Goal: Browse casually: Explore the website without a specific task or goal

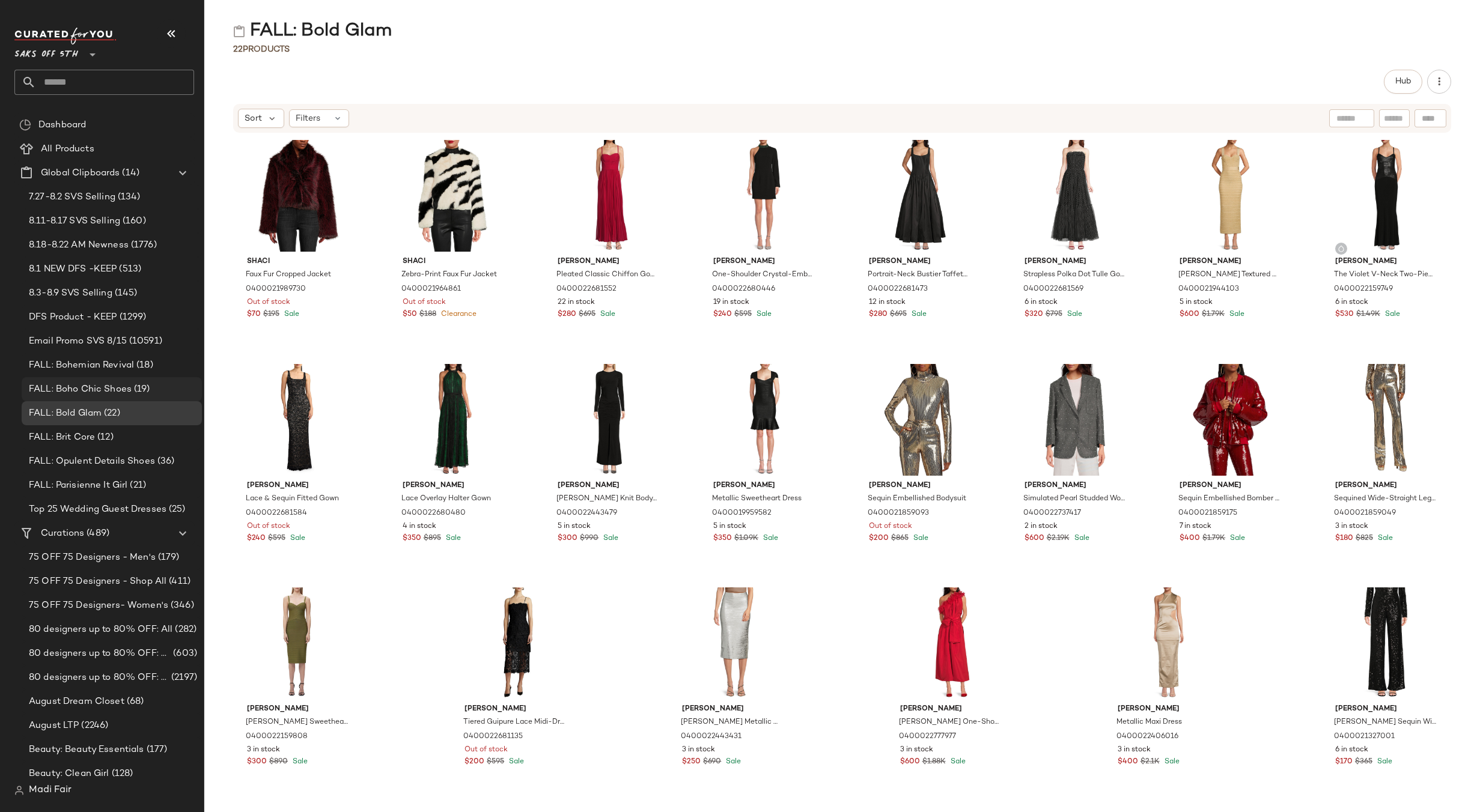
click at [126, 391] on span "FALL: Boho Chic Shoes" at bounding box center [80, 389] width 103 height 14
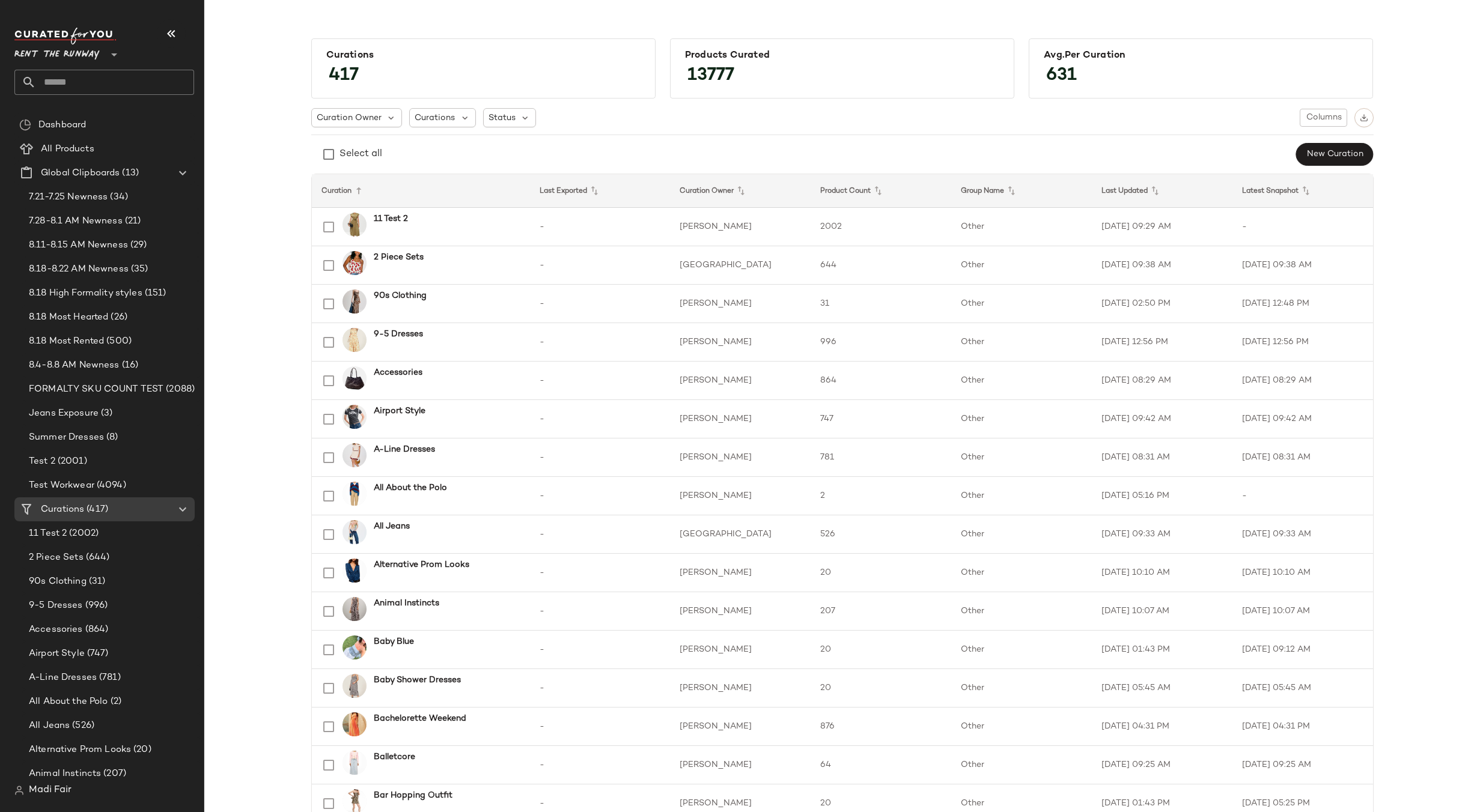
click at [83, 57] on span "Rent the Runway" at bounding box center [57, 51] width 85 height 21
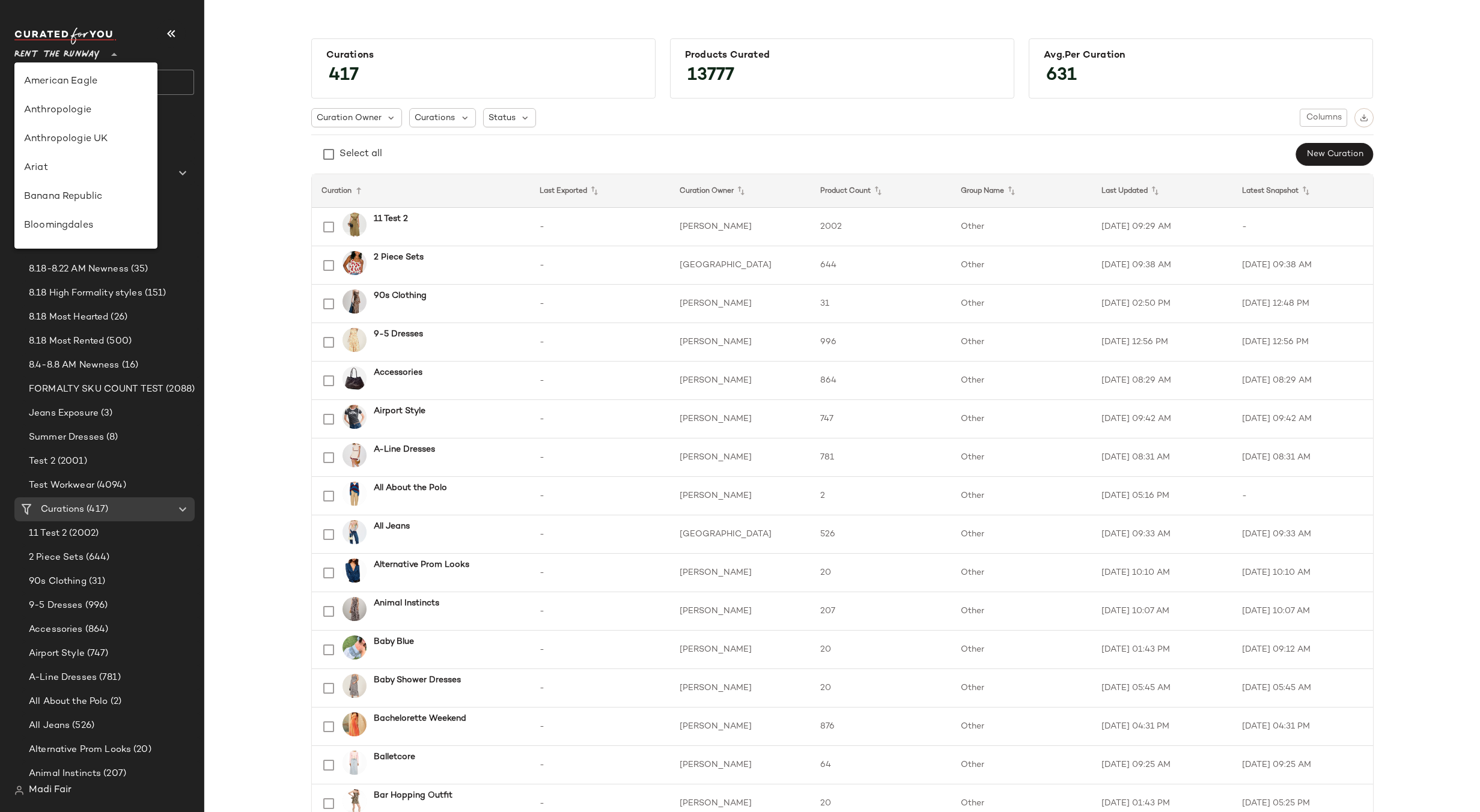
scroll to position [548, 0]
click at [98, 169] on div "Saks OFF 5TH" at bounding box center [86, 168] width 123 height 14
type input "**"
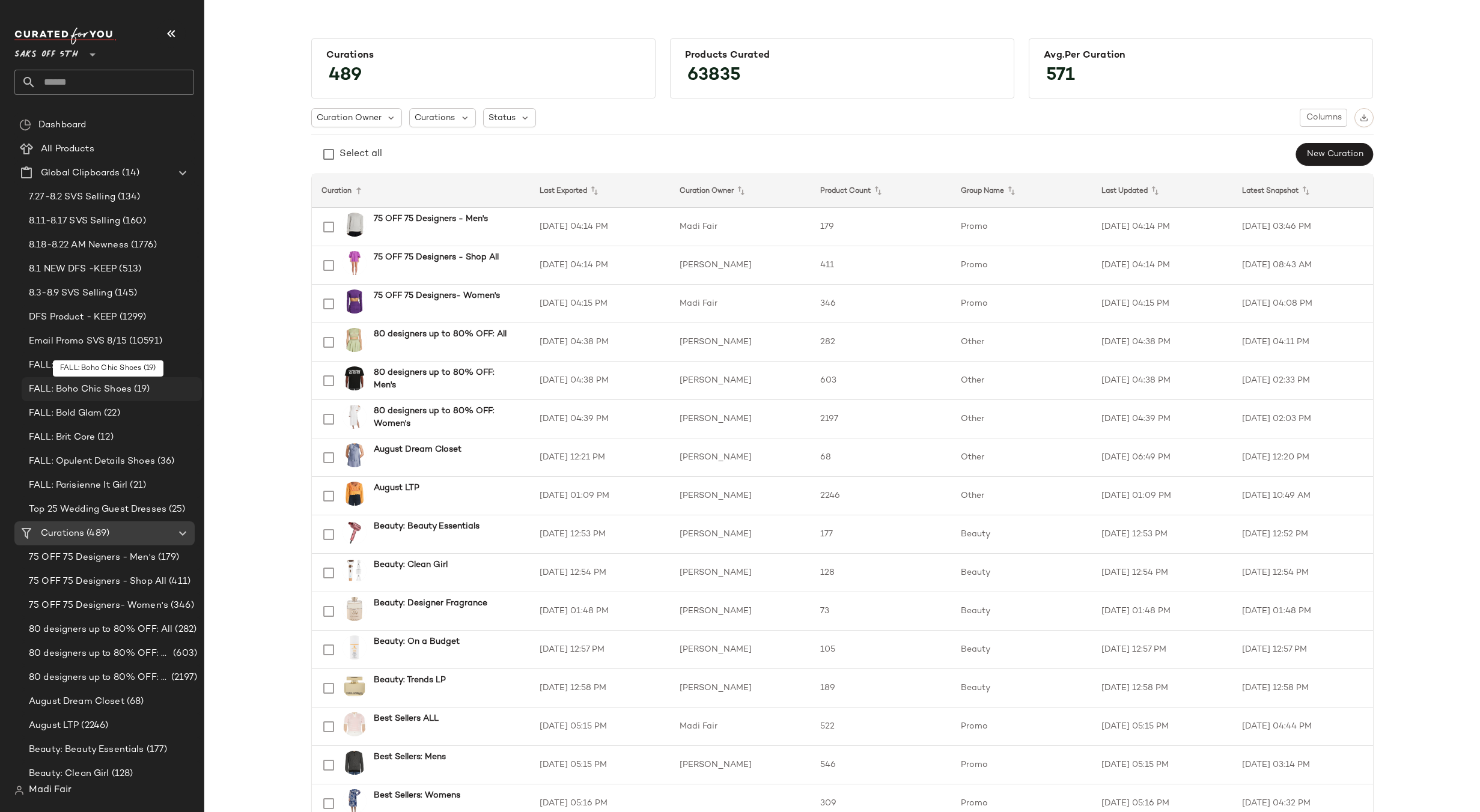
click at [128, 392] on span "FALL: Boho Chic Shoes" at bounding box center [80, 389] width 103 height 14
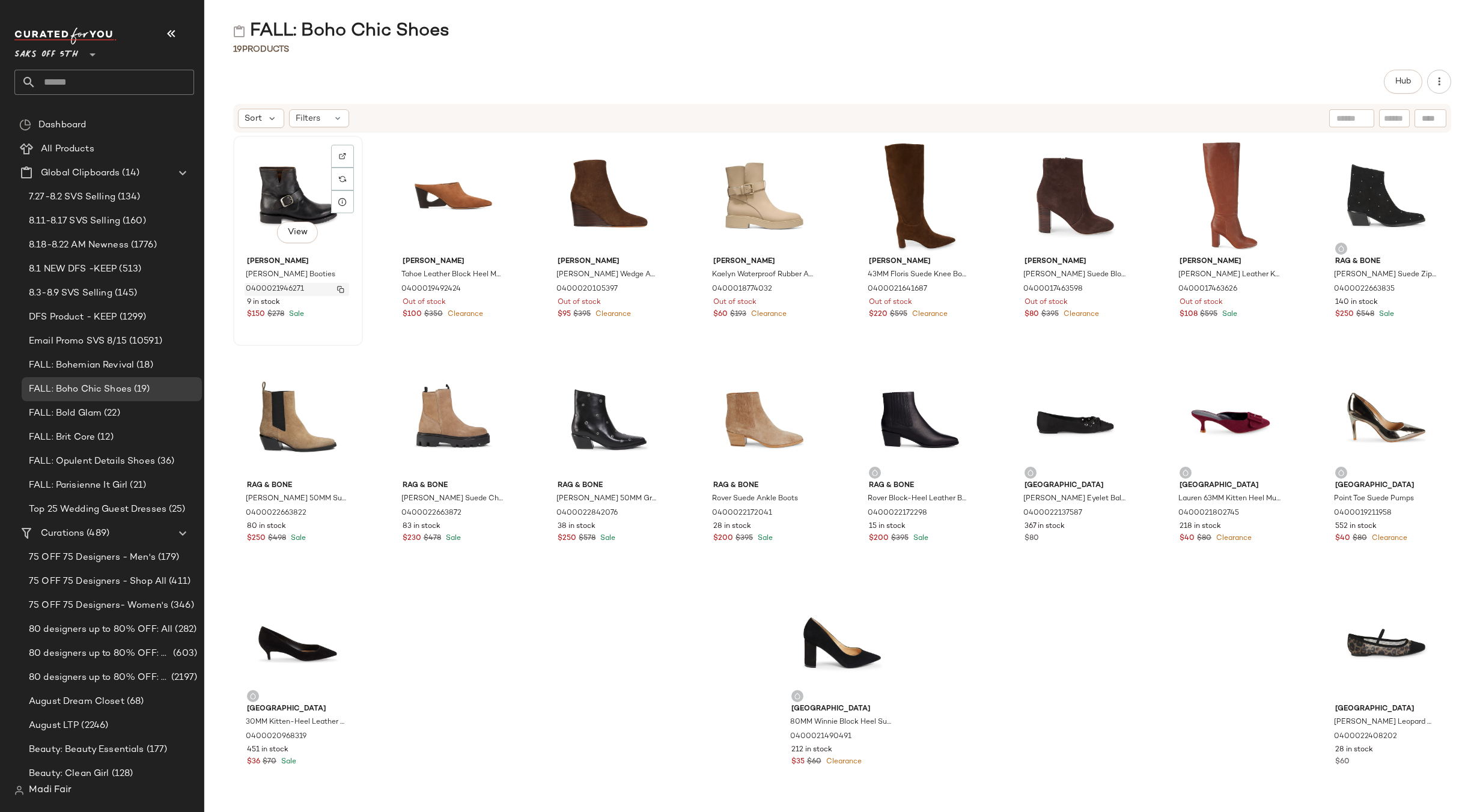
click at [339, 288] on img "button" at bounding box center [341, 289] width 7 height 7
click at [495, 287] on img "button" at bounding box center [496, 289] width 7 height 7
click at [651, 289] on img "button" at bounding box center [651, 289] width 7 height 7
click at [807, 290] on button "button" at bounding box center [807, 289] width 17 height 11
click at [963, 289] on button "button" at bounding box center [963, 289] width 17 height 11
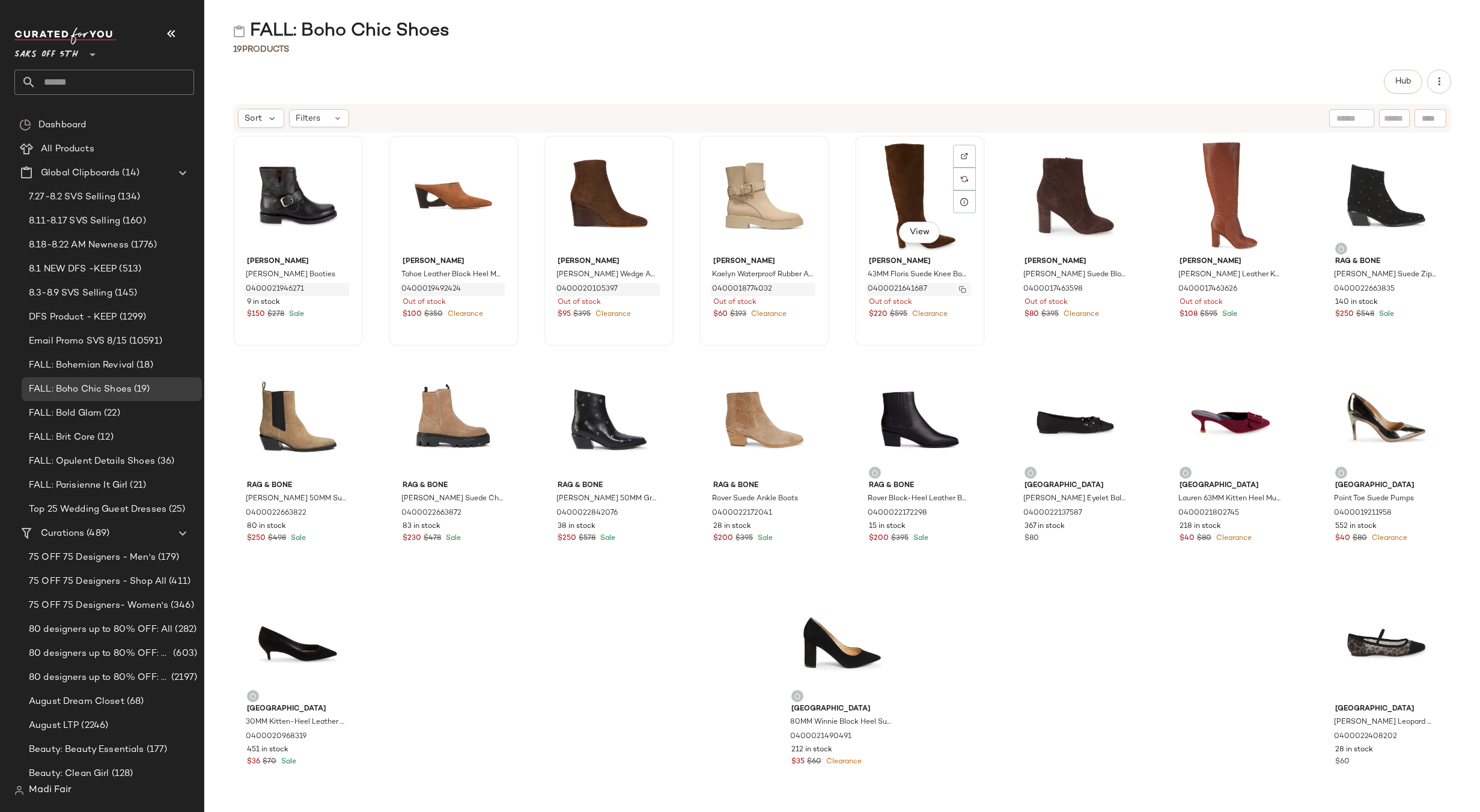
click at [961, 286] on img "button" at bounding box center [962, 289] width 7 height 7
click at [1115, 290] on img "button" at bounding box center [1118, 289] width 7 height 7
click at [1269, 290] on img "button" at bounding box center [1273, 289] width 7 height 7
click at [1420, 290] on button "button" at bounding box center [1429, 289] width 17 height 11
click at [1425, 288] on img "button" at bounding box center [1429, 289] width 7 height 7
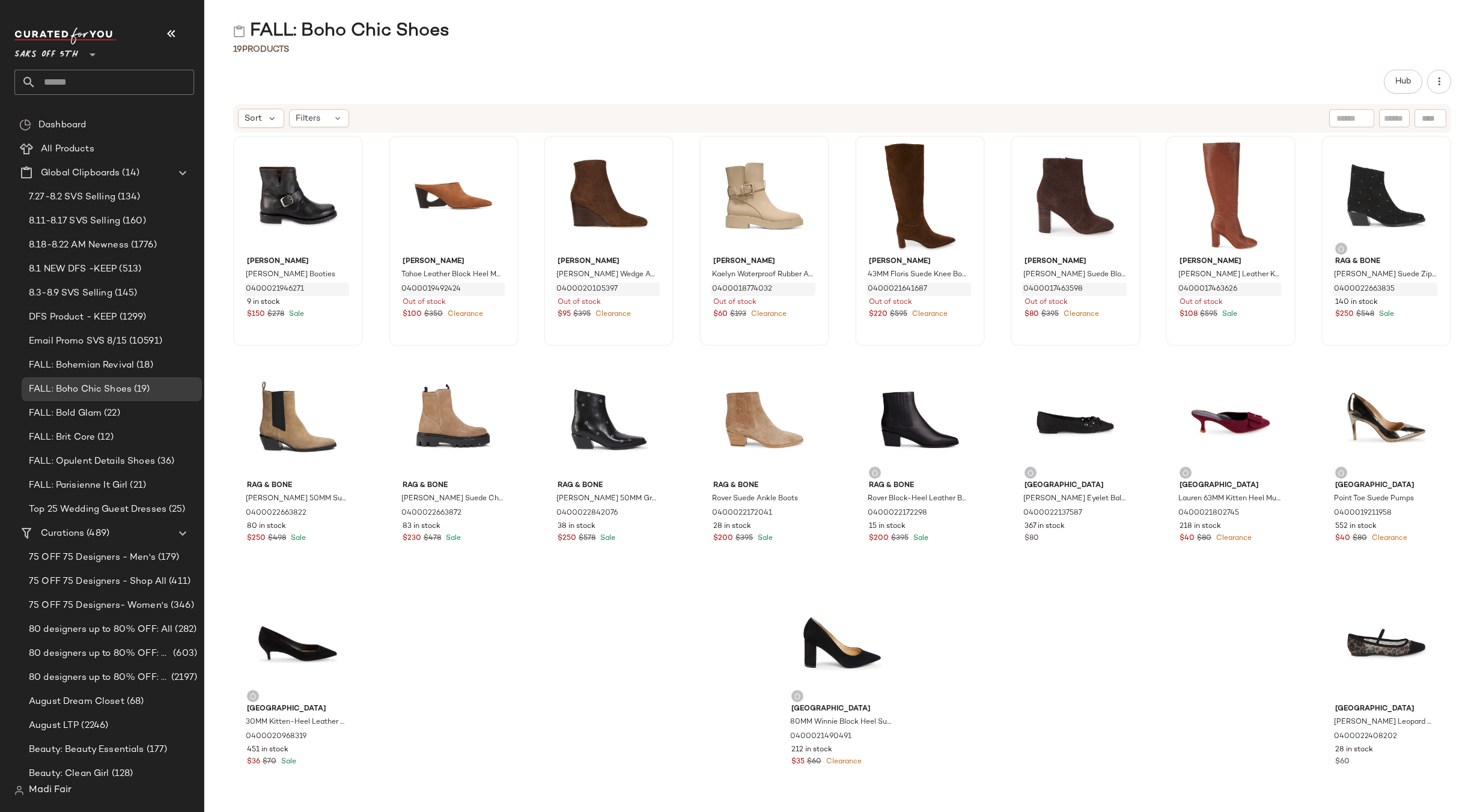
drag, startPoint x: 1083, startPoint y: 671, endPoint x: 1073, endPoint y: 663, distance: 12.8
click at [1082, 670] on div "Frye Veronica Leather Booties 0400021946271 9 in stock $150 $278 Sale Vince Tah…" at bounding box center [842, 465] width 1276 height 664
click at [343, 514] on img "button" at bounding box center [341, 513] width 7 height 7
click at [495, 514] on img "button" at bounding box center [496, 513] width 7 height 7
click at [648, 514] on img "button" at bounding box center [651, 513] width 7 height 7
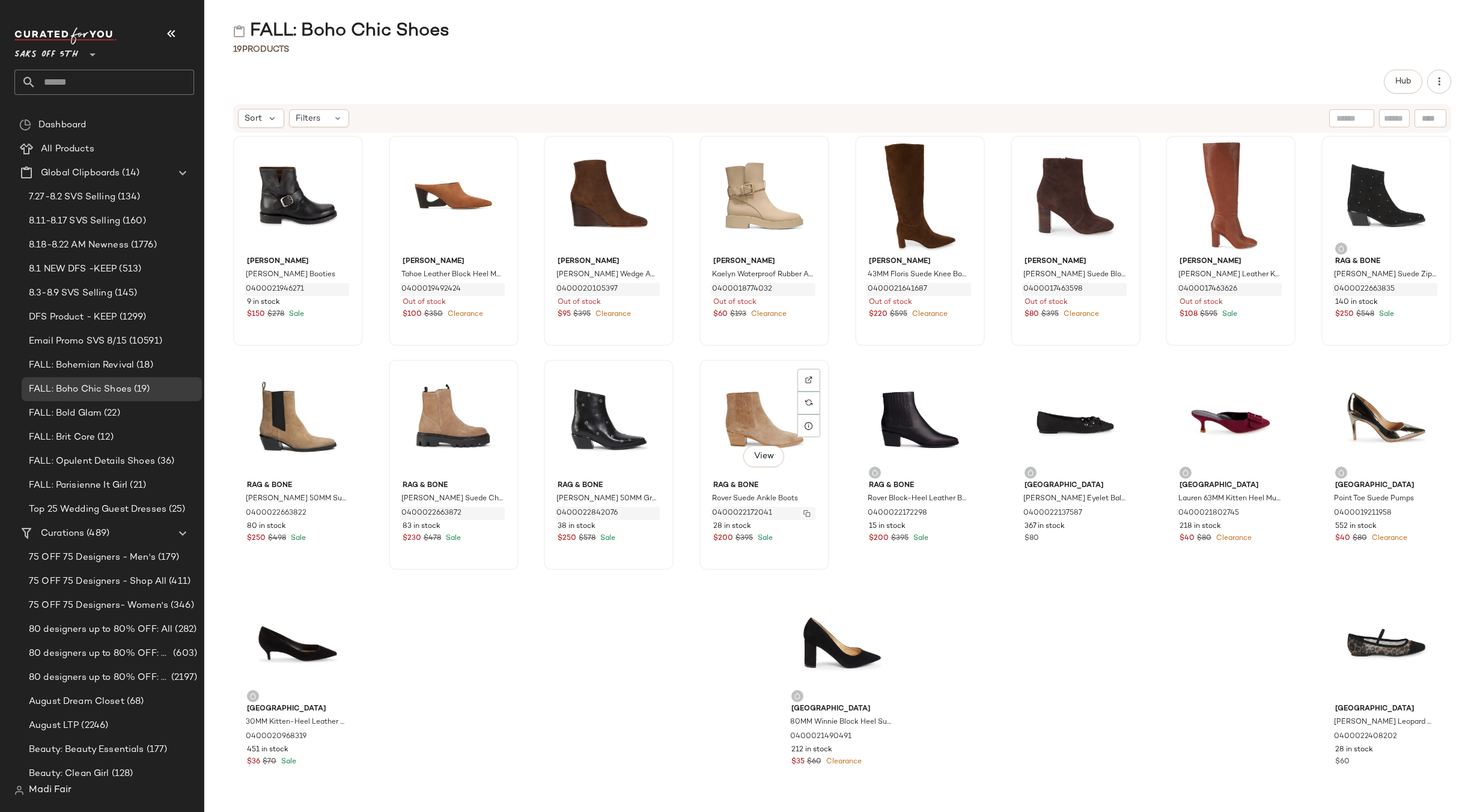
click at [803, 511] on img "button" at bounding box center [807, 513] width 7 height 7
click at [962, 513] on button "button" at bounding box center [963, 513] width 17 height 11
click at [1115, 513] on img "button" at bounding box center [1118, 513] width 7 height 7
click at [1269, 514] on img "button" at bounding box center [1273, 513] width 7 height 7
click at [1425, 513] on img "button" at bounding box center [1429, 513] width 7 height 7
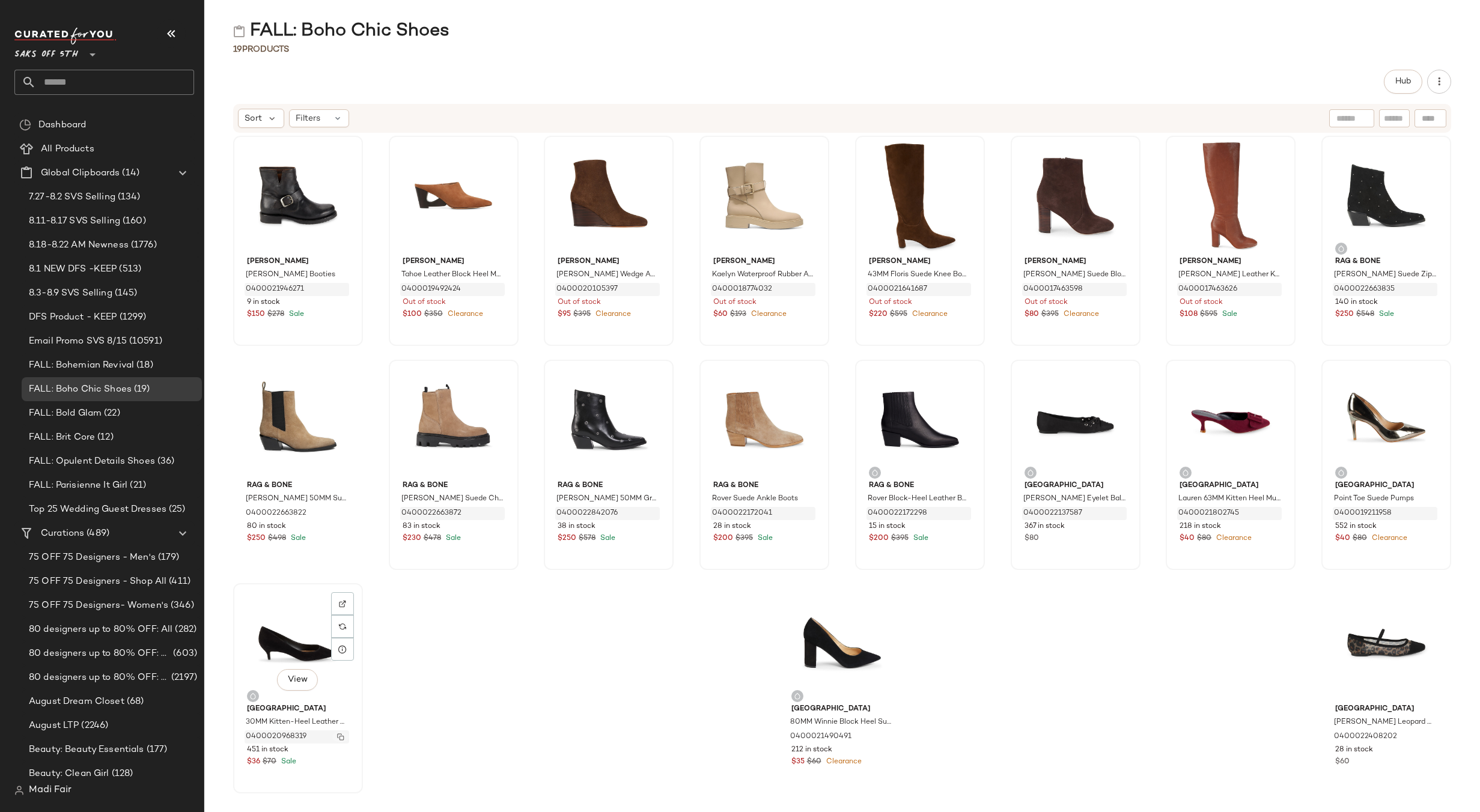
click at [342, 737] on img "button" at bounding box center [341, 737] width 7 height 7
click at [881, 735] on img "button" at bounding box center [885, 737] width 7 height 7
click at [140, 463] on span "FALL: Opulent Details Shoes" at bounding box center [92, 461] width 126 height 14
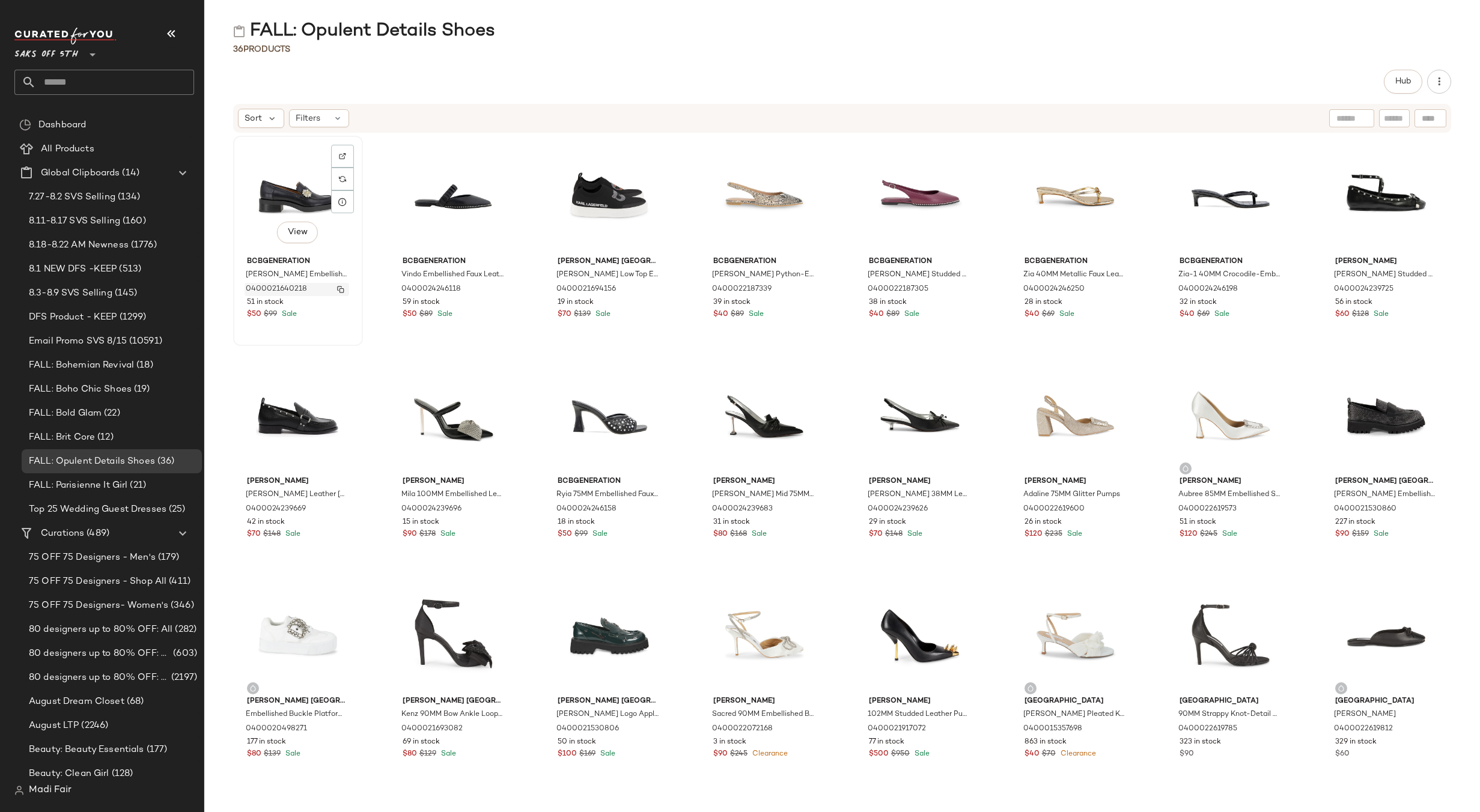
click at [339, 290] on img "button" at bounding box center [341, 289] width 7 height 7
click at [495, 291] on img "button" at bounding box center [496, 289] width 7 height 7
click at [651, 288] on img "button" at bounding box center [651, 289] width 7 height 7
click at [803, 289] on img "button" at bounding box center [807, 289] width 7 height 7
click at [961, 289] on img "button" at bounding box center [962, 289] width 7 height 7
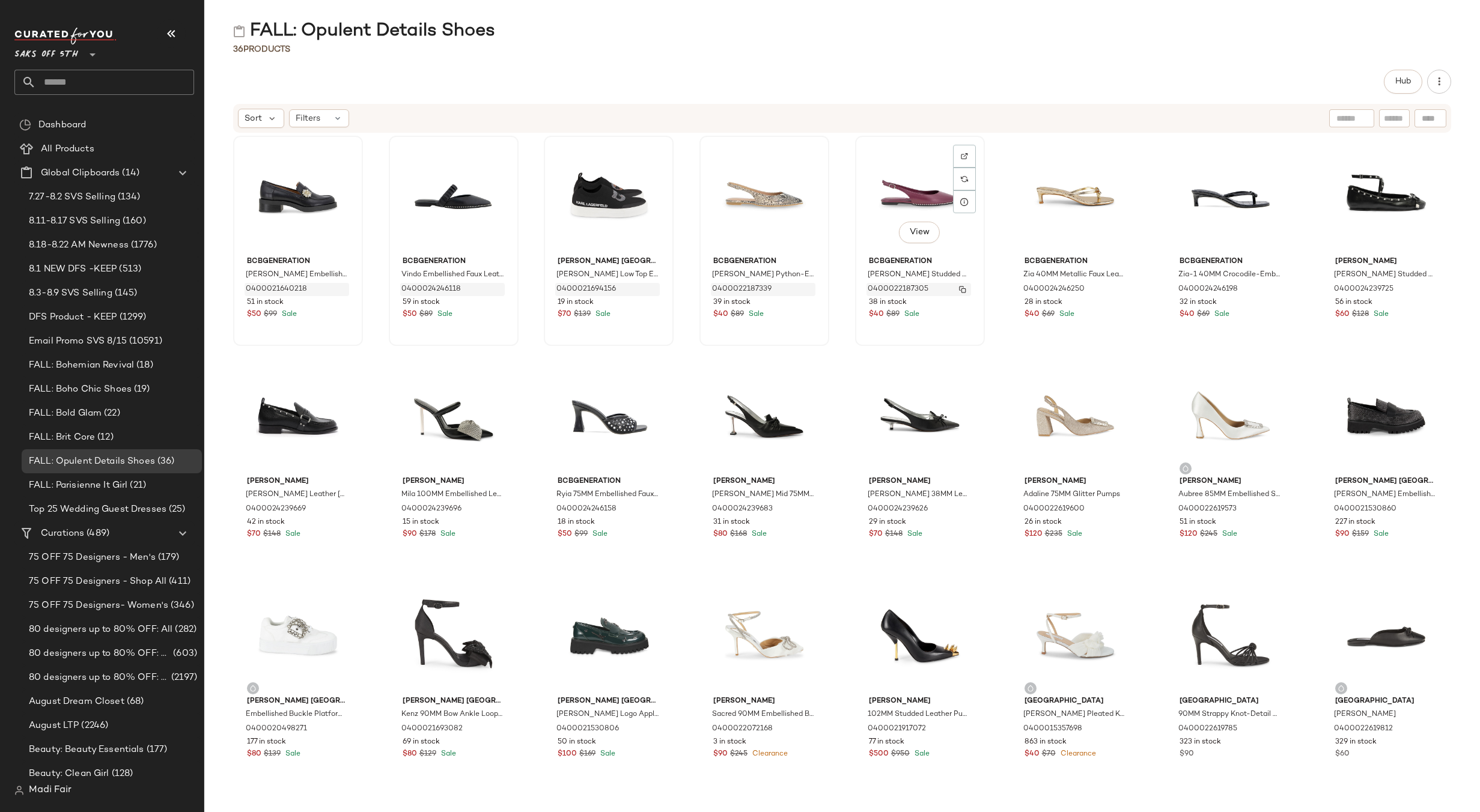
click at [959, 288] on img "button" at bounding box center [962, 289] width 7 height 7
click at [1115, 290] on img "button" at bounding box center [1118, 289] width 7 height 7
click at [1271, 288] on button "button" at bounding box center [1273, 289] width 17 height 11
click at [1269, 290] on img "button" at bounding box center [1273, 289] width 7 height 7
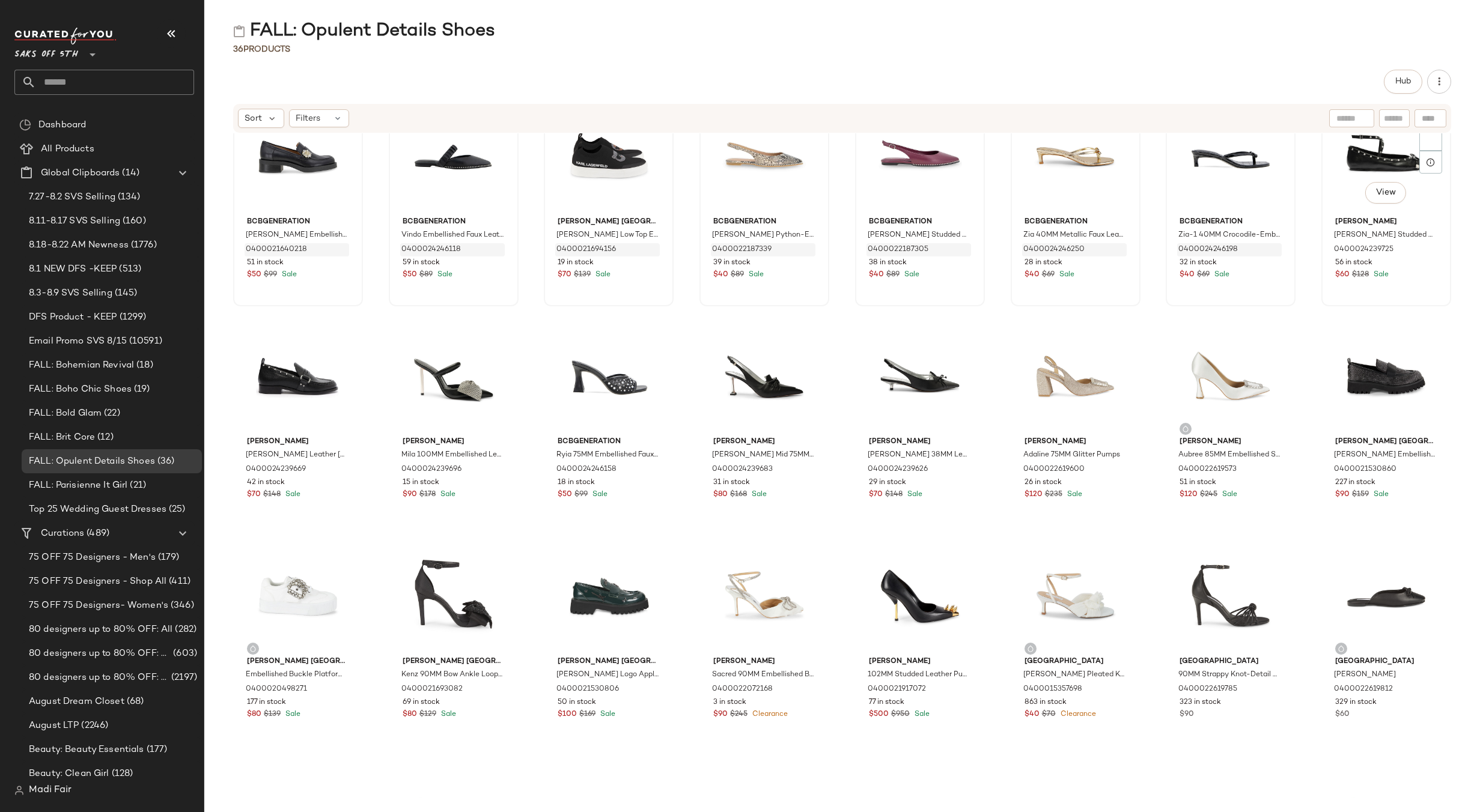
scroll to position [60, 0]
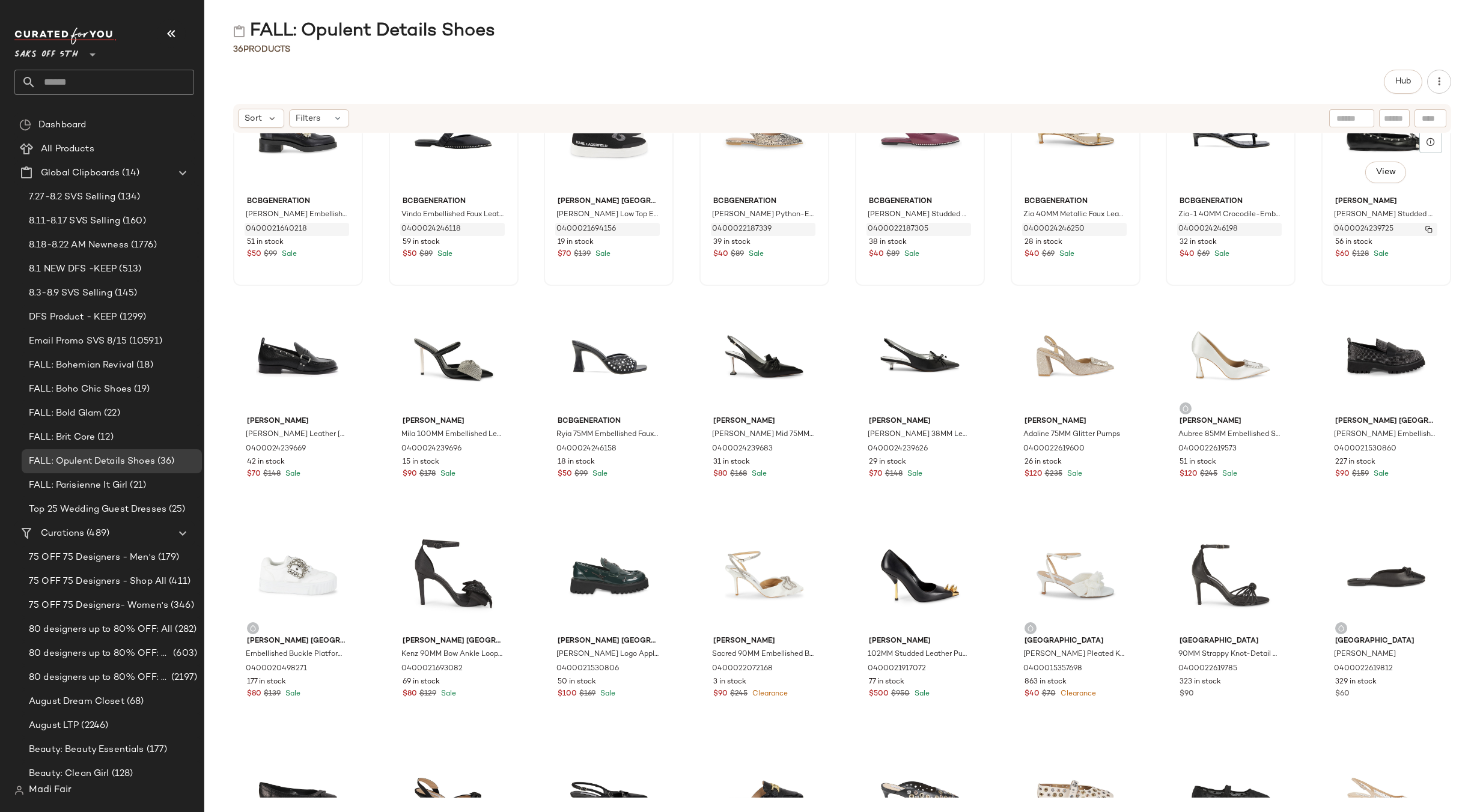
click at [1425, 228] on img "button" at bounding box center [1429, 229] width 7 height 7
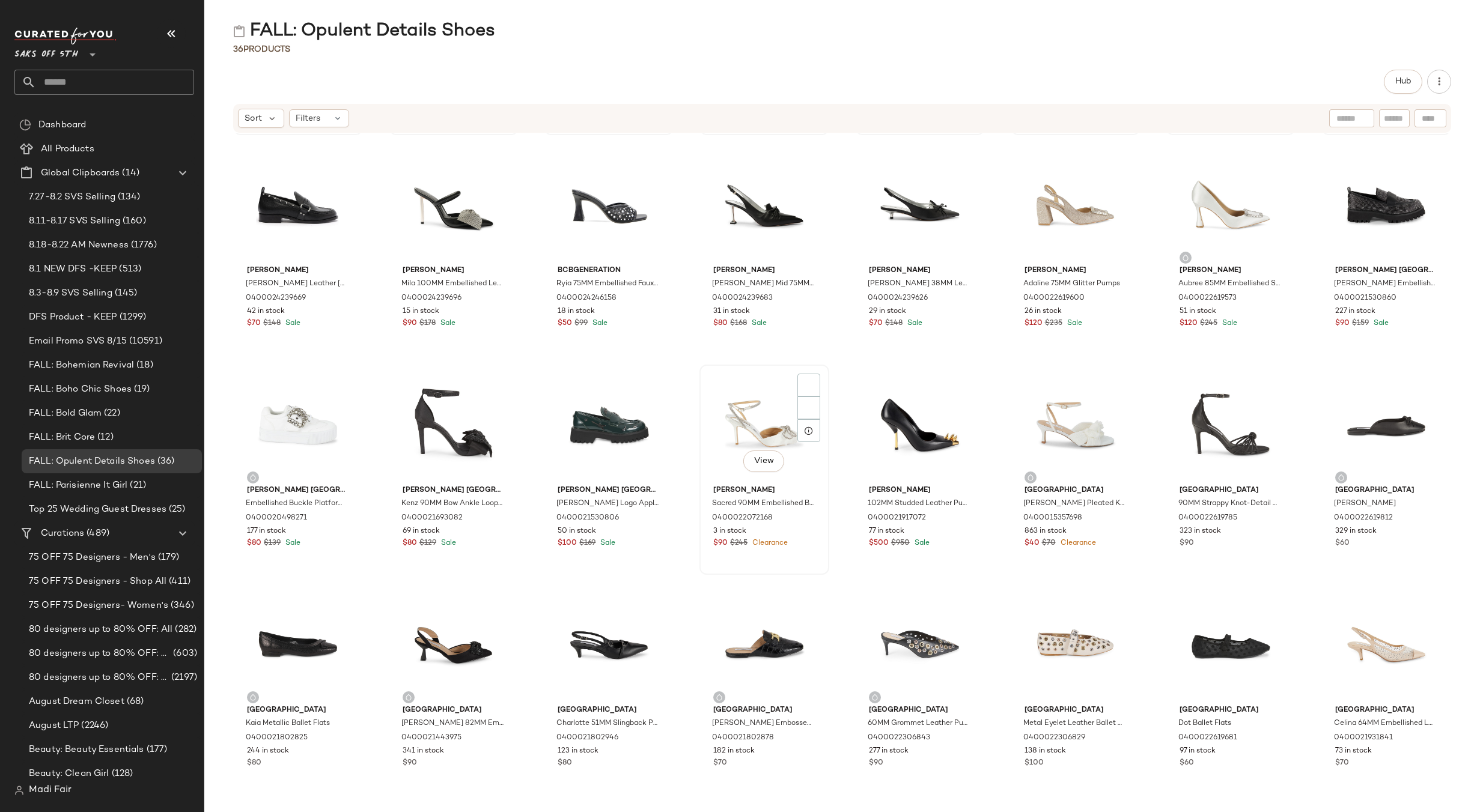
scroll to position [240, 0]
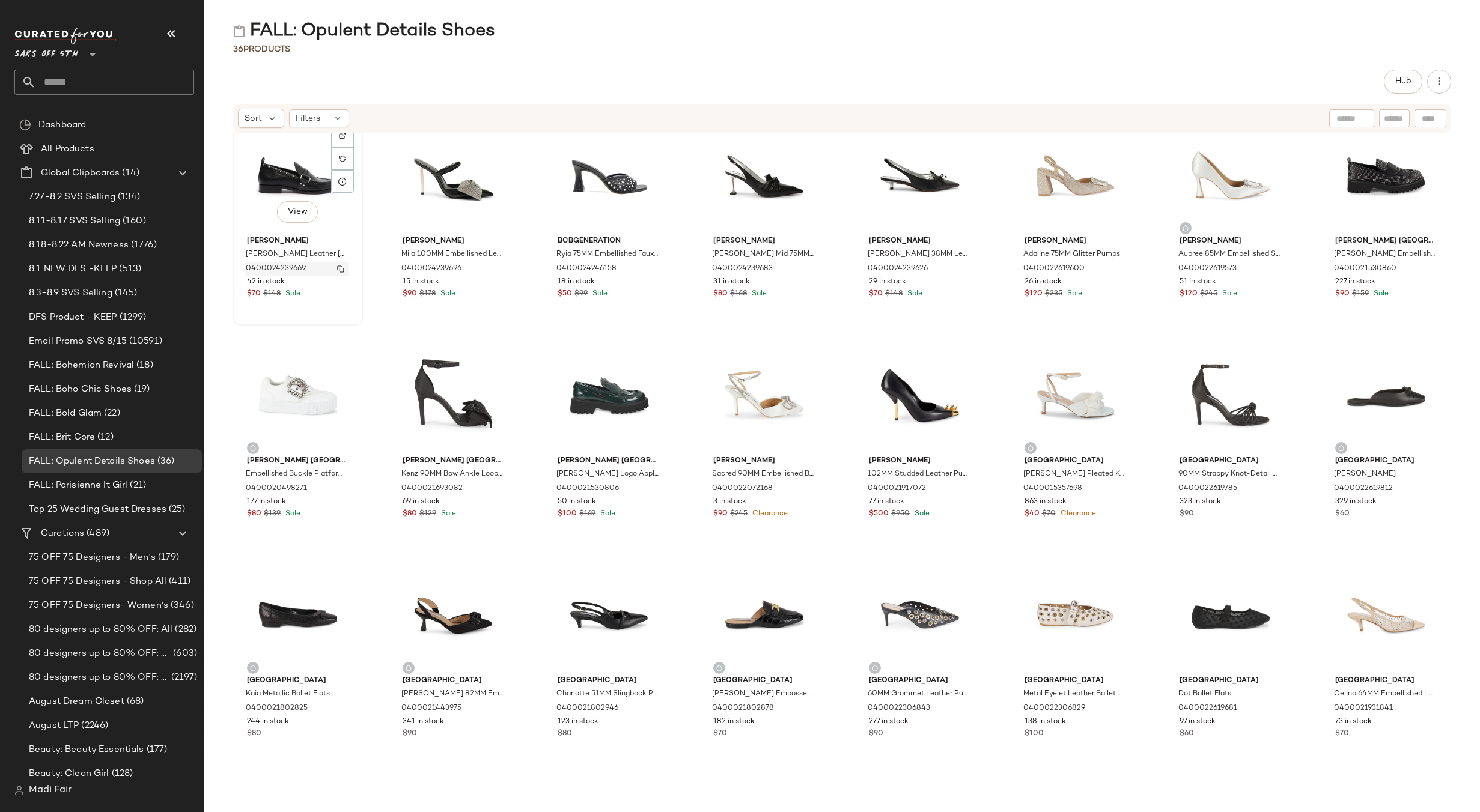
click at [343, 267] on img "button" at bounding box center [341, 269] width 7 height 7
click at [496, 269] on img "button" at bounding box center [496, 269] width 7 height 7
click at [650, 490] on img "button" at bounding box center [651, 488] width 7 height 7
click at [648, 488] on img "button" at bounding box center [651, 488] width 7 height 7
drag, startPoint x: 806, startPoint y: 490, endPoint x: 775, endPoint y: 299, distance: 193.5
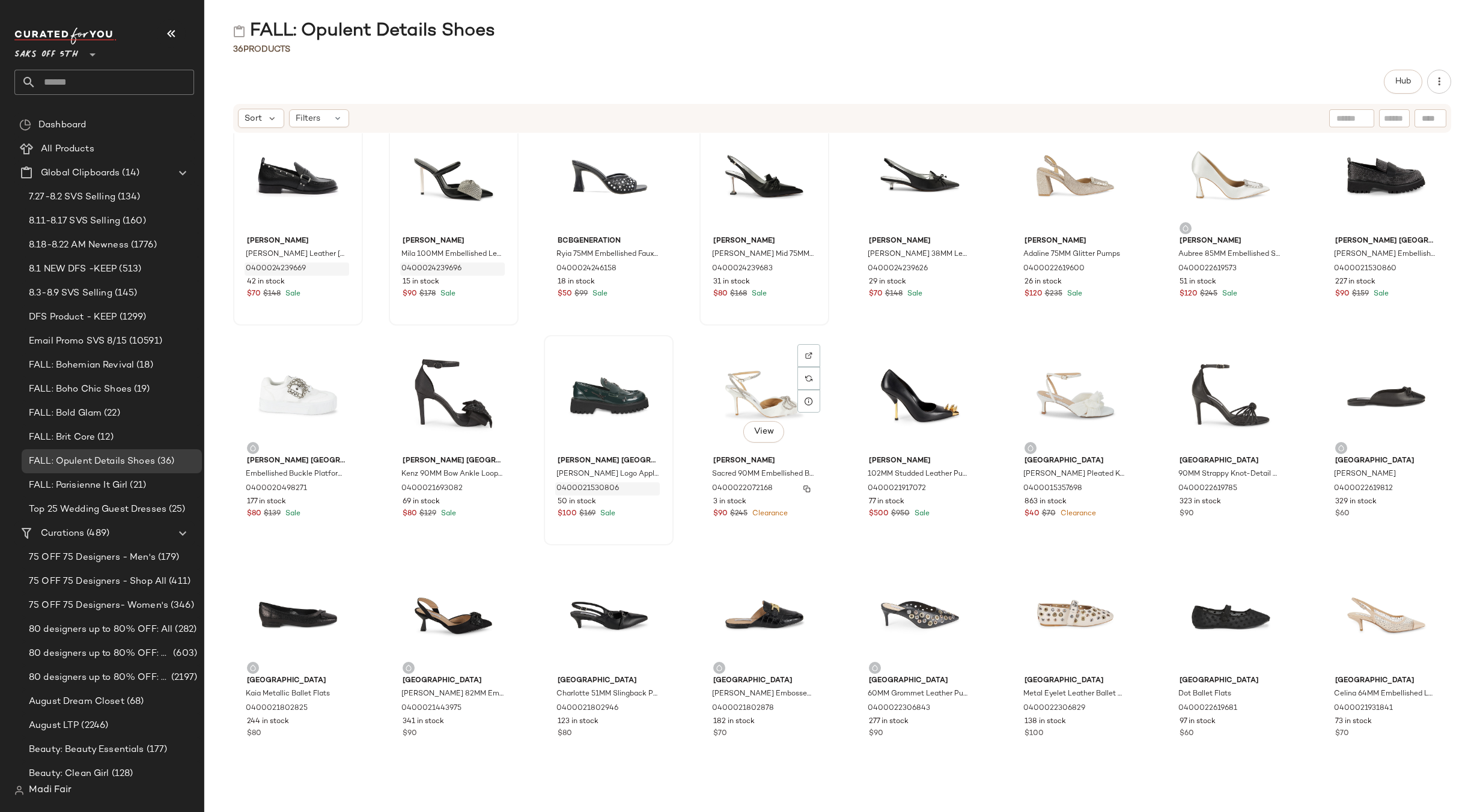
click at [806, 488] on img "button" at bounding box center [807, 488] width 7 height 7
click at [959, 490] on img "button" at bounding box center [962, 488] width 7 height 7
drag, startPoint x: 956, startPoint y: 494, endPoint x: 790, endPoint y: 186, distance: 349.9
click at [959, 490] on img "button" at bounding box center [962, 488] width 7 height 7
click at [1115, 489] on img "button" at bounding box center [1118, 488] width 7 height 7
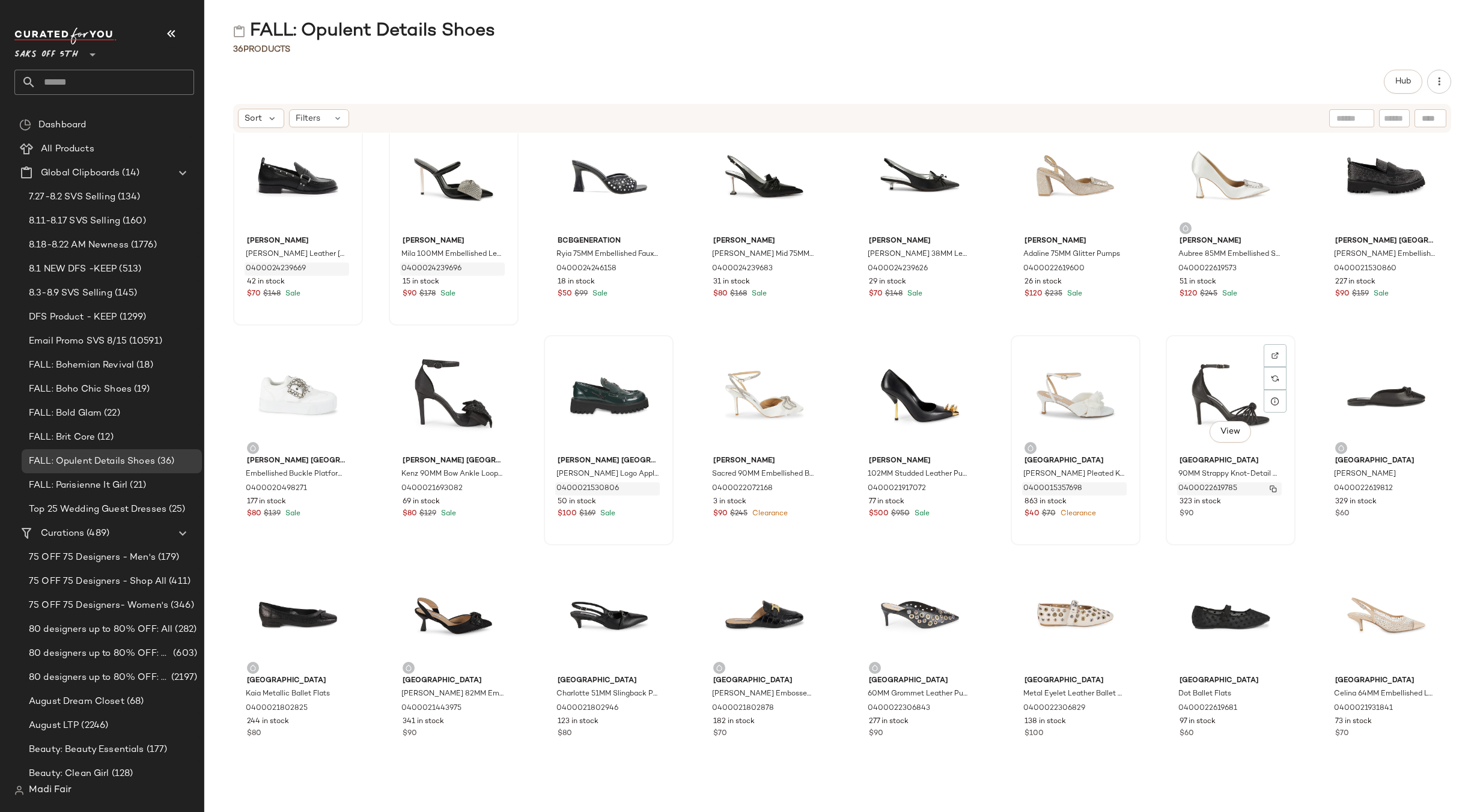
click at [1271, 488] on button "button" at bounding box center [1273, 488] width 17 height 11
click at [1425, 488] on img "button" at bounding box center [1429, 488] width 7 height 7
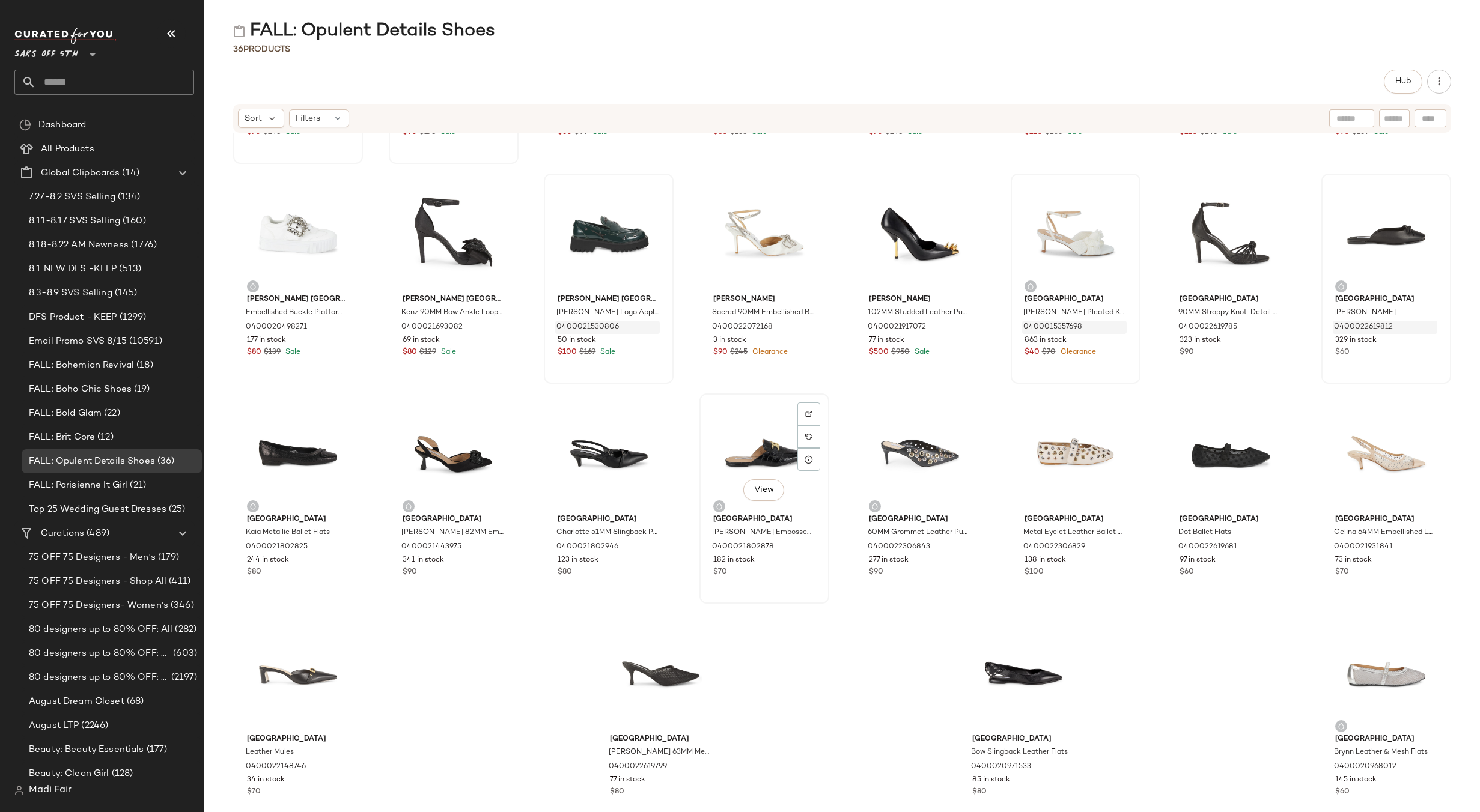
scroll to position [437, 0]
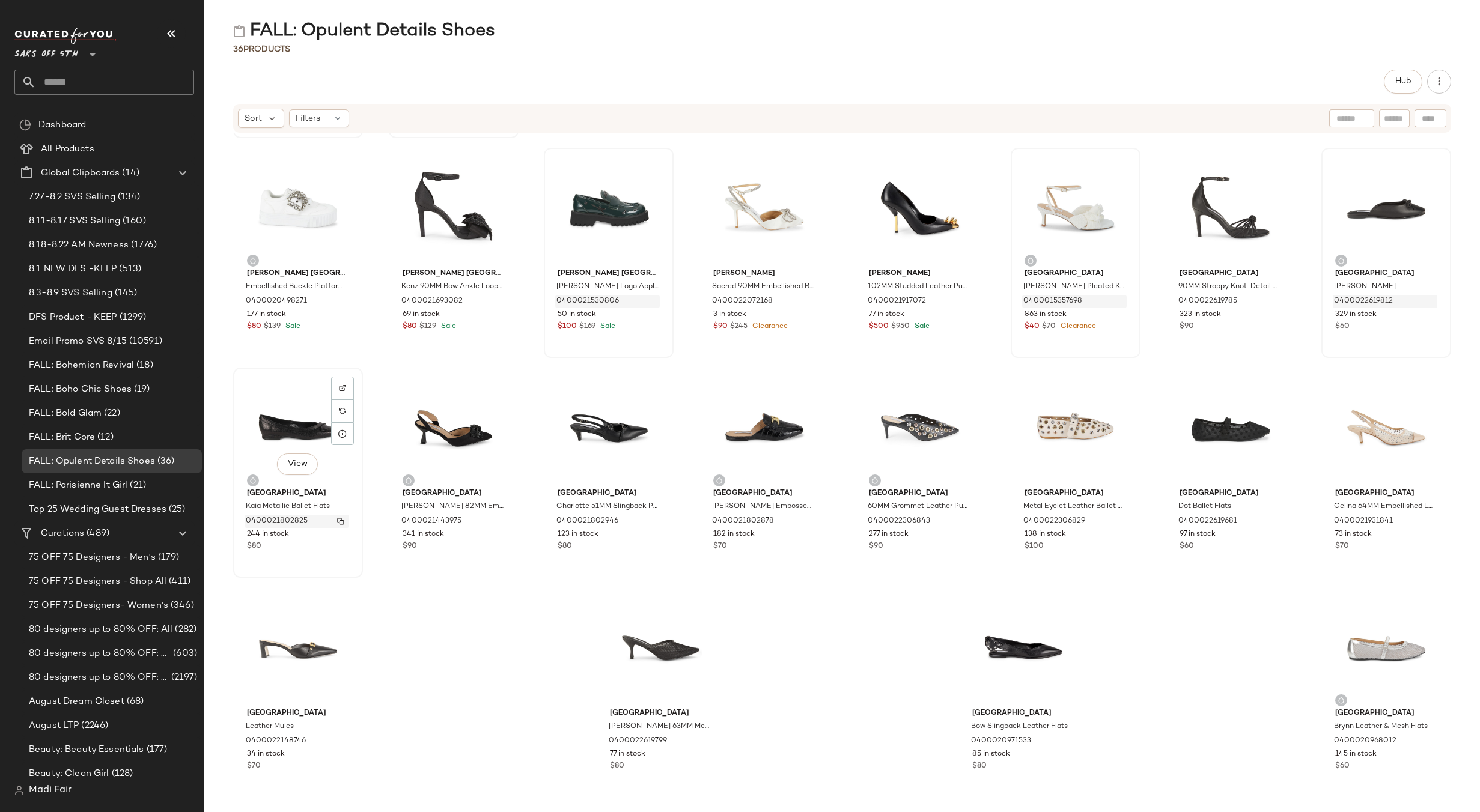
click at [342, 521] on img "button" at bounding box center [341, 521] width 7 height 7
click at [494, 520] on img "button" at bounding box center [496, 521] width 7 height 7
click at [649, 519] on img "button" at bounding box center [651, 521] width 7 height 7
click at [803, 522] on img "button" at bounding box center [807, 521] width 7 height 7
click at [959, 520] on img "button" at bounding box center [962, 521] width 7 height 7
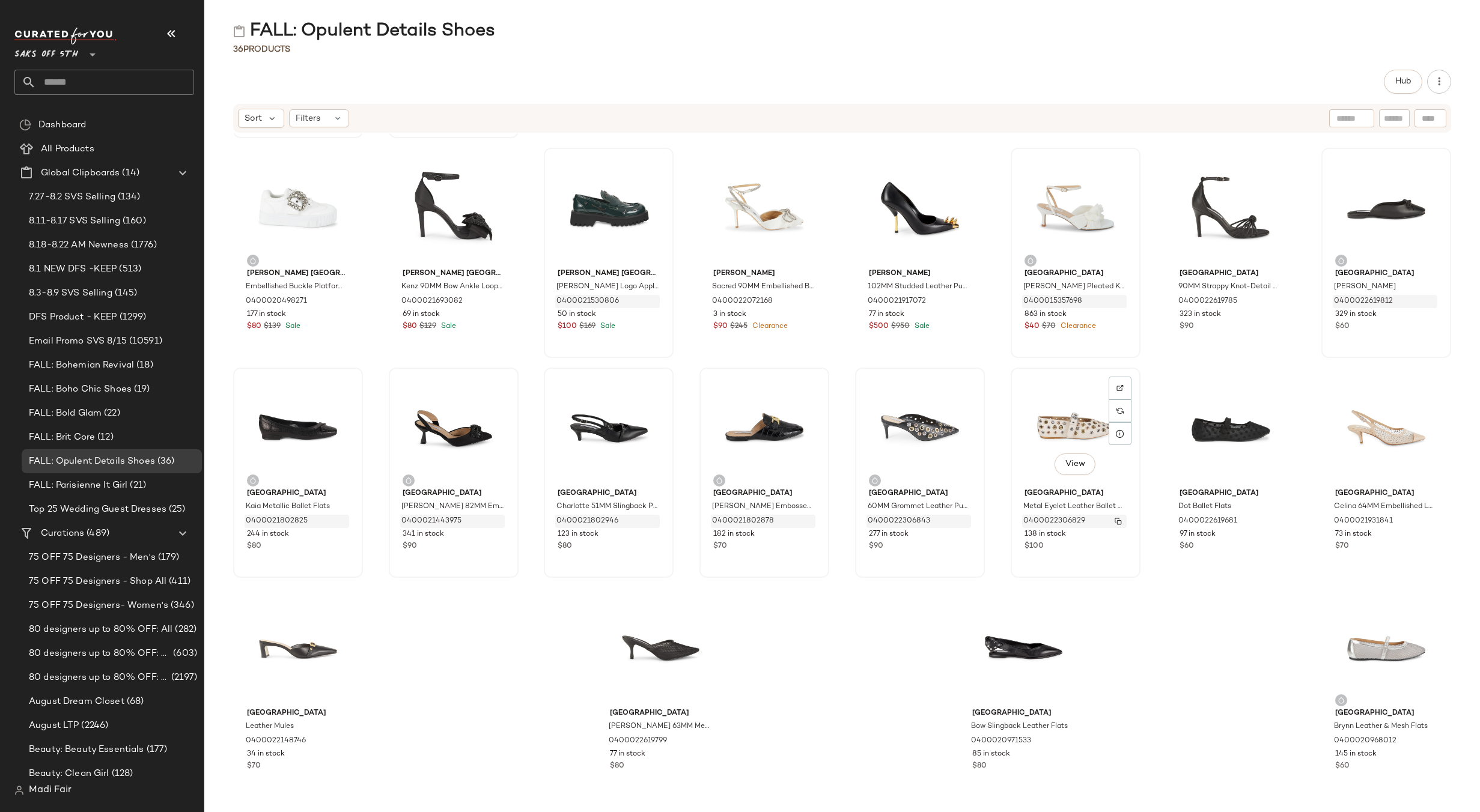
click at [1115, 520] on img "button" at bounding box center [1118, 521] width 7 height 7
click at [1269, 520] on img "button" at bounding box center [1273, 521] width 7 height 7
click at [1425, 520] on img "button" at bounding box center [1429, 521] width 7 height 7
drag, startPoint x: 340, startPoint y: 742, endPoint x: 375, endPoint y: 494, distance: 250.5
click at [340, 742] on img "button" at bounding box center [341, 741] width 7 height 7
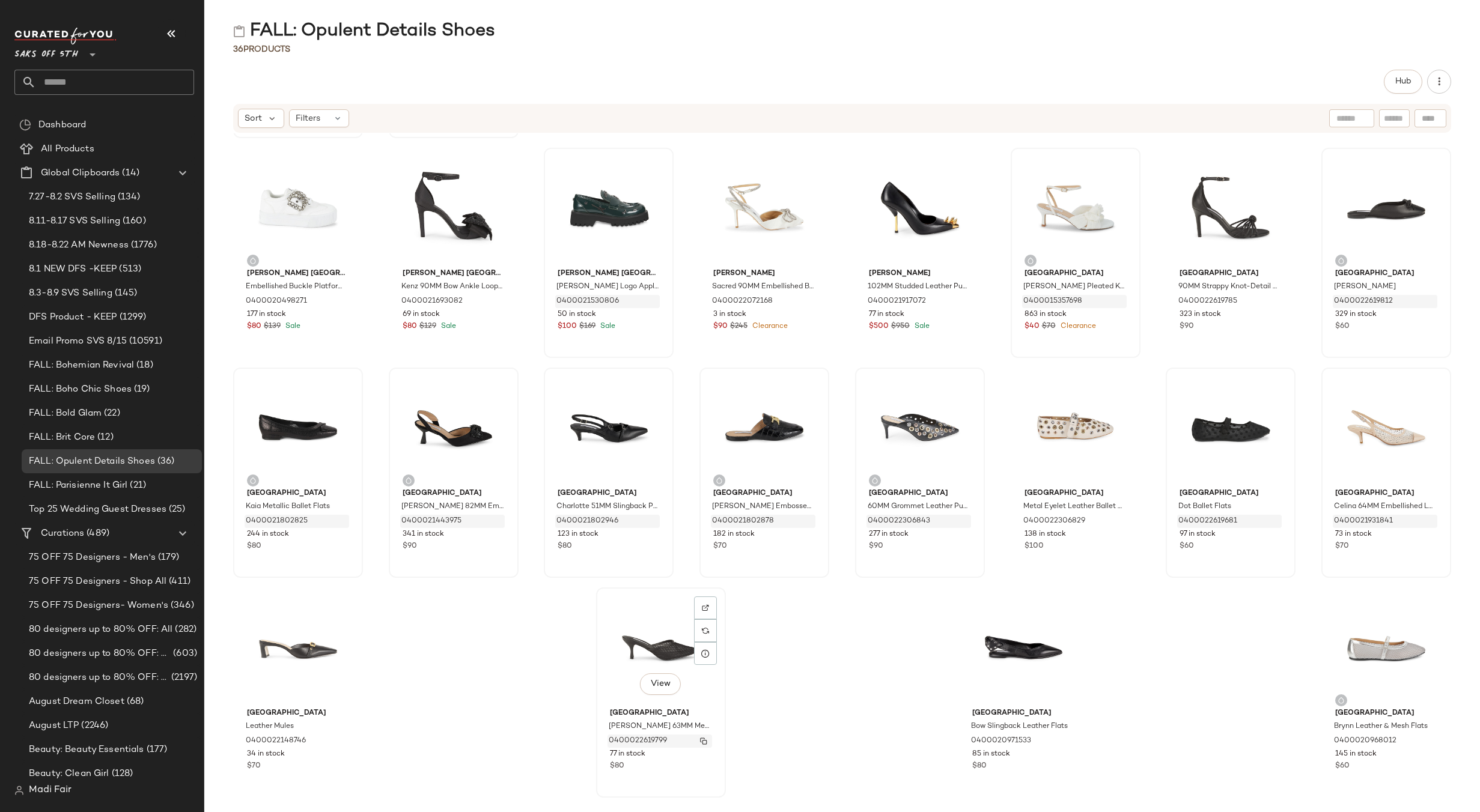
click at [705, 740] on button "button" at bounding box center [704, 741] width 17 height 11
click at [1065, 740] on img "button" at bounding box center [1065, 741] width 7 height 7
